Goal: Navigation & Orientation: Find specific page/section

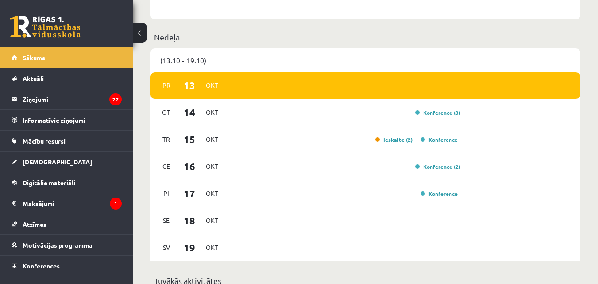
scroll to position [455, 0]
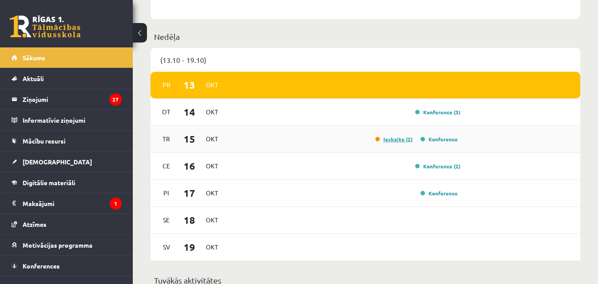
click at [396, 137] on link "Ieskaite (2)" at bounding box center [394, 139] width 37 height 7
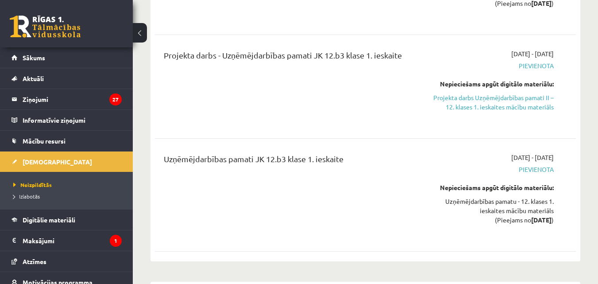
scroll to position [517, 0]
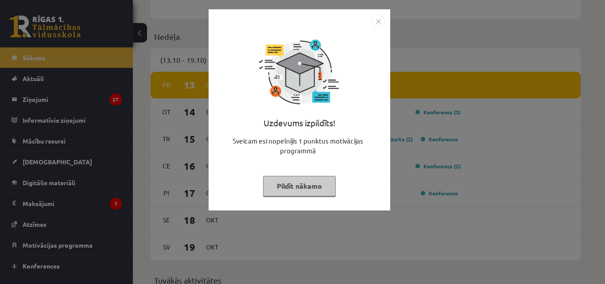
click at [335, 190] on button "Pildīt nākamo" at bounding box center [299, 186] width 73 height 20
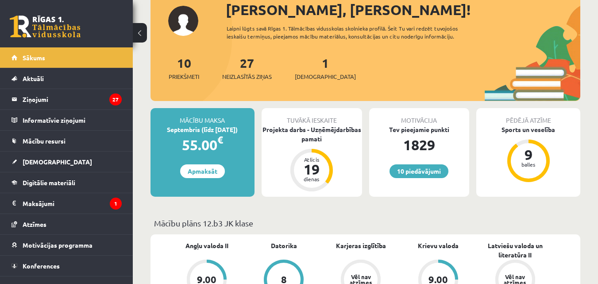
scroll to position [42, 0]
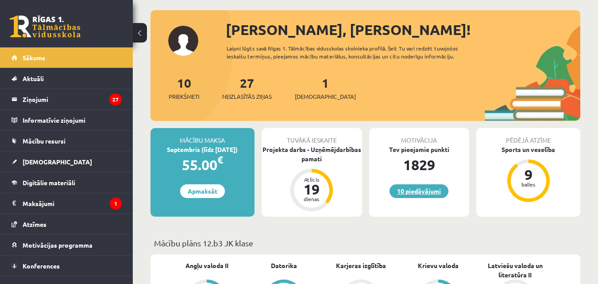
click at [424, 190] on link "10 piedāvājumi" at bounding box center [419, 191] width 59 height 14
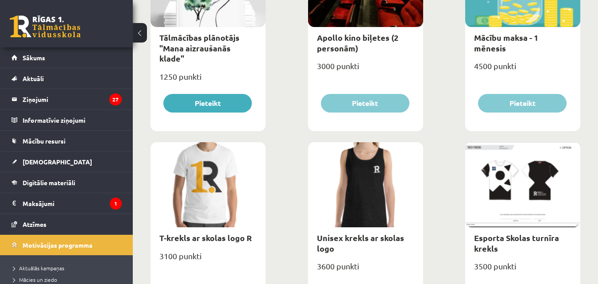
scroll to position [517, 0]
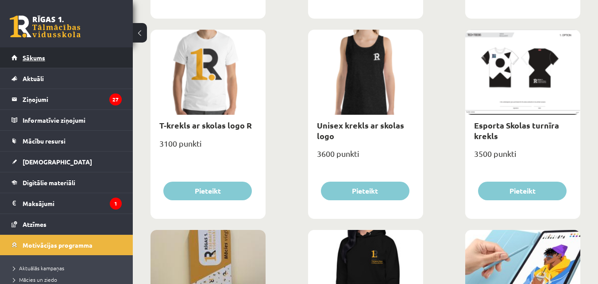
click at [90, 55] on link "Sākums" at bounding box center [67, 57] width 110 height 20
